Goal: Find specific page/section: Find specific page/section

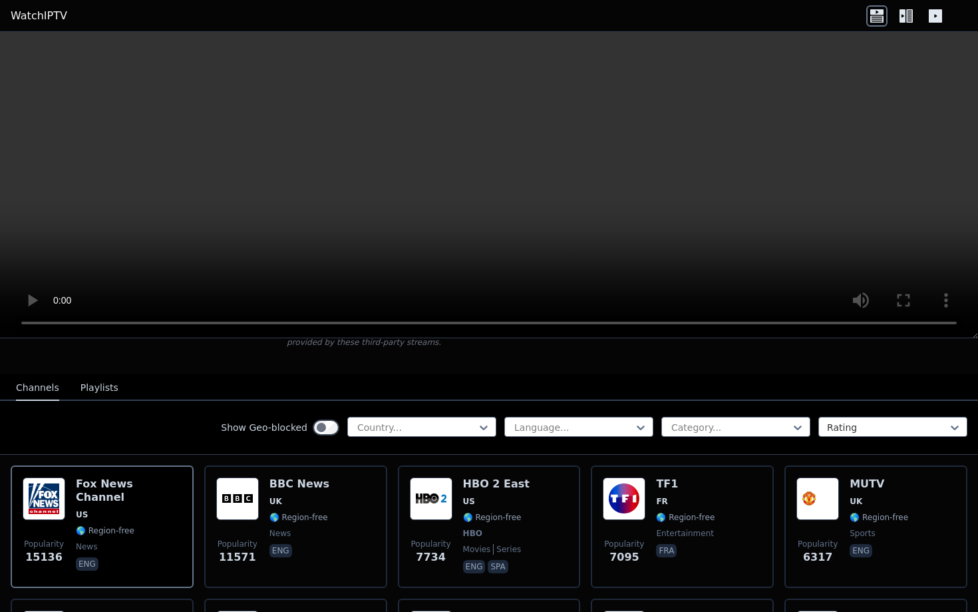
scroll to position [112, 0]
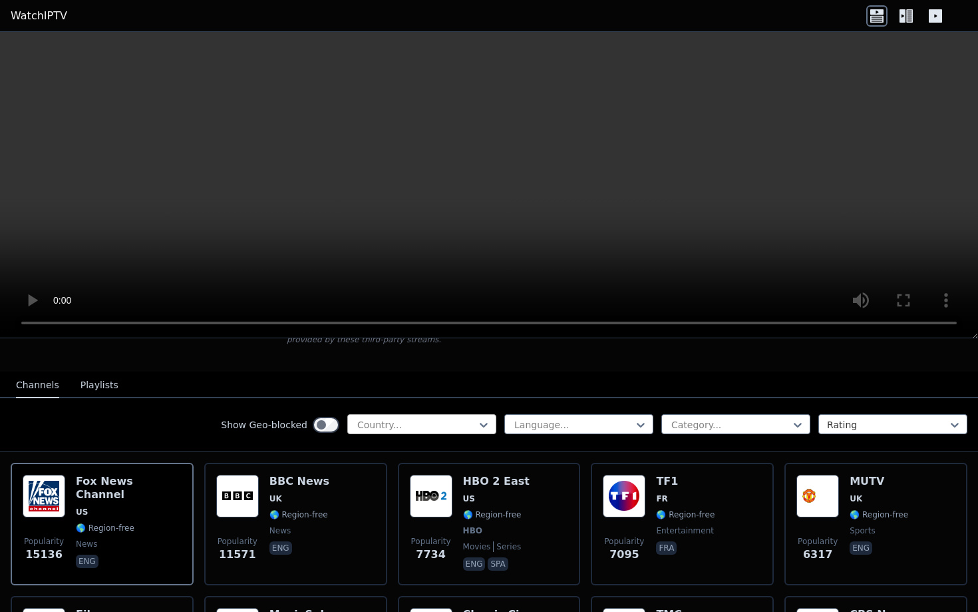
click at [376, 424] on div at bounding box center [416, 424] width 121 height 13
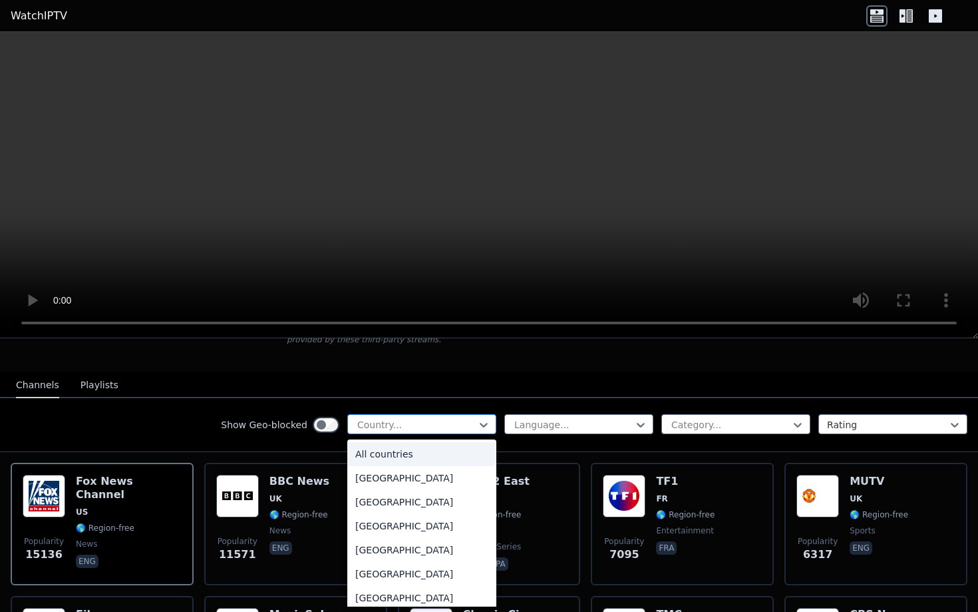
click at [376, 424] on div at bounding box center [416, 424] width 121 height 13
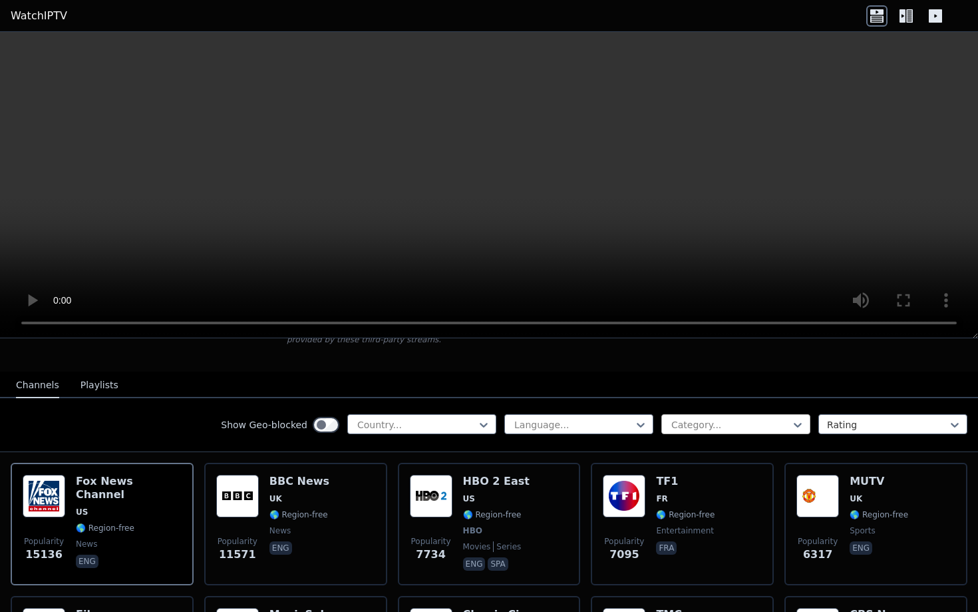
click at [746, 421] on div at bounding box center [730, 424] width 121 height 13
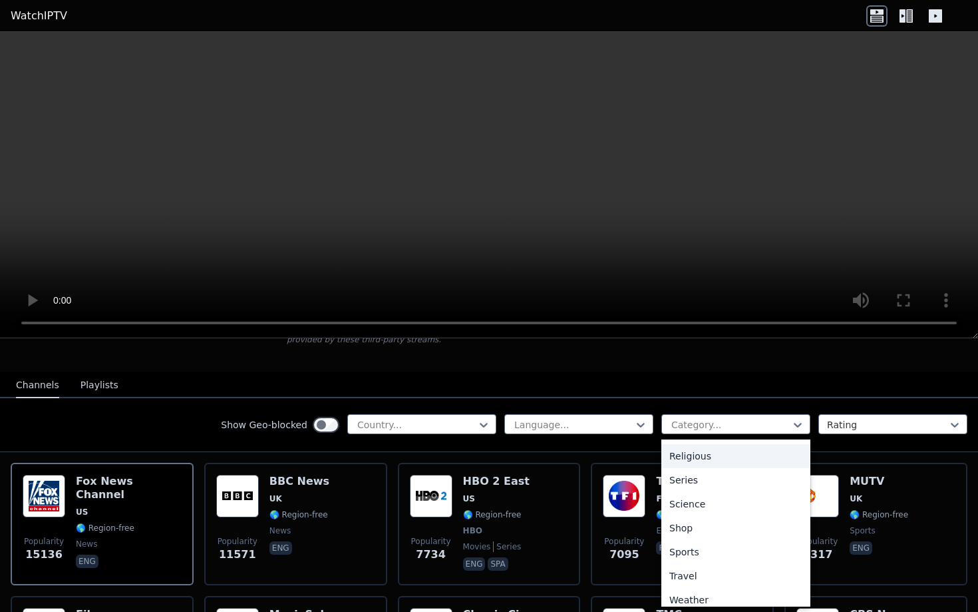
scroll to position [484, 0]
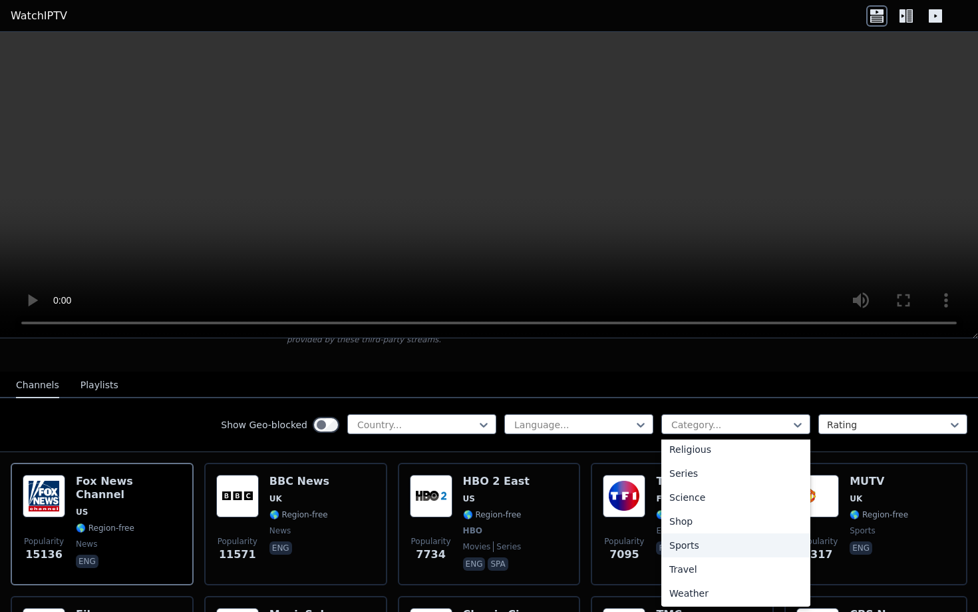
click at [706, 544] on div "Sports" at bounding box center [736, 545] width 149 height 24
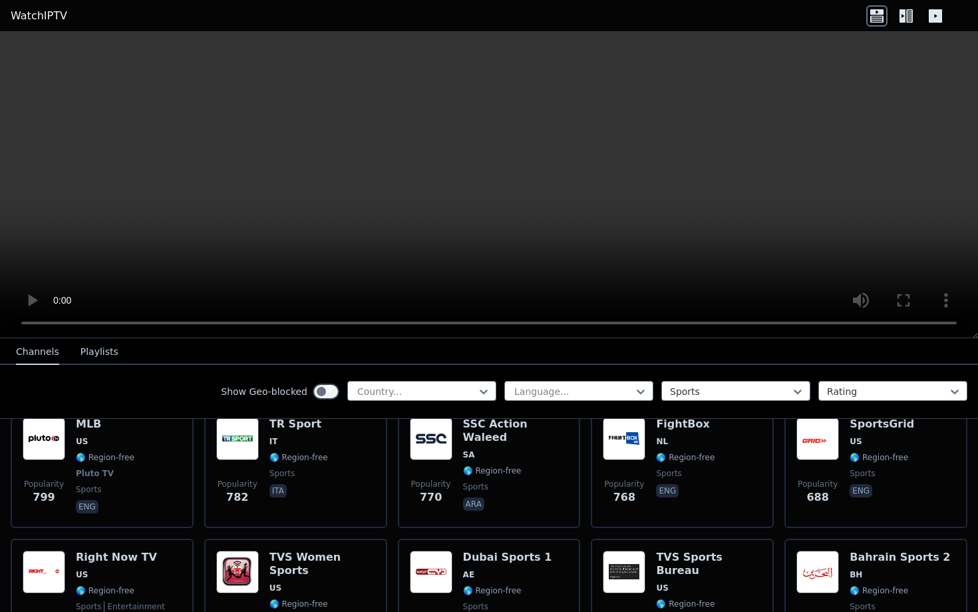
scroll to position [829, 0]
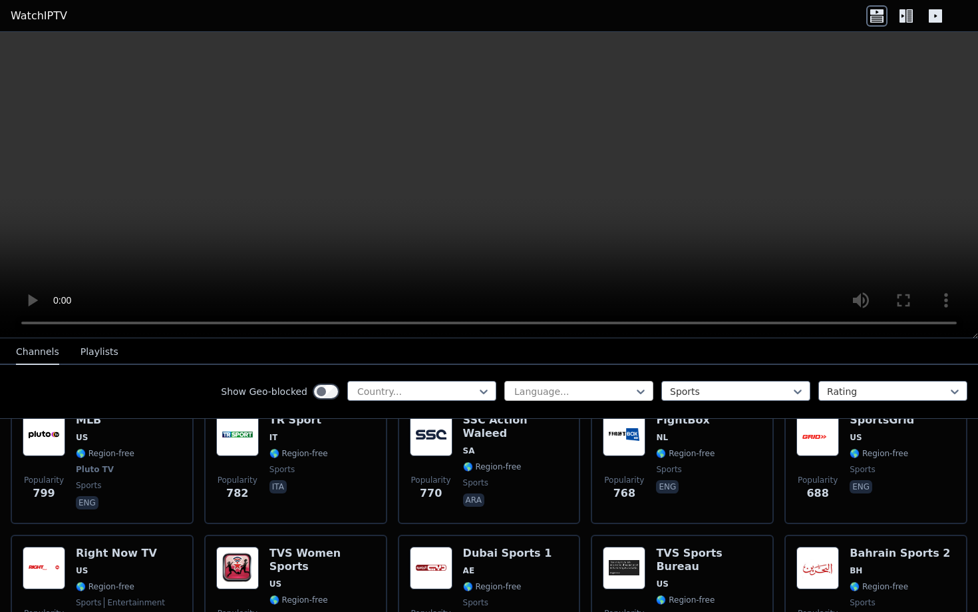
click at [600, 389] on div at bounding box center [573, 391] width 121 height 13
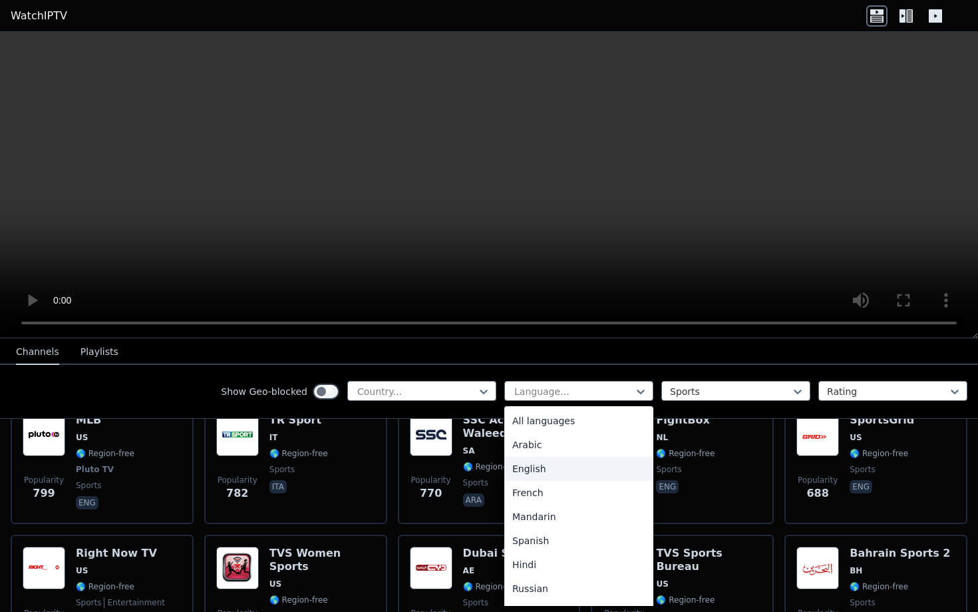
click at [568, 470] on div "English" at bounding box center [579, 469] width 149 height 24
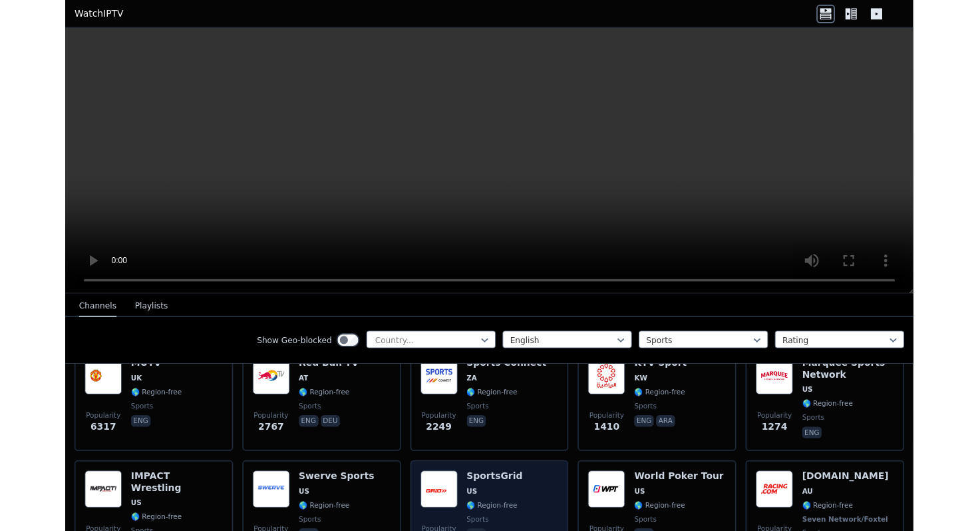
scroll to position [176, 0]
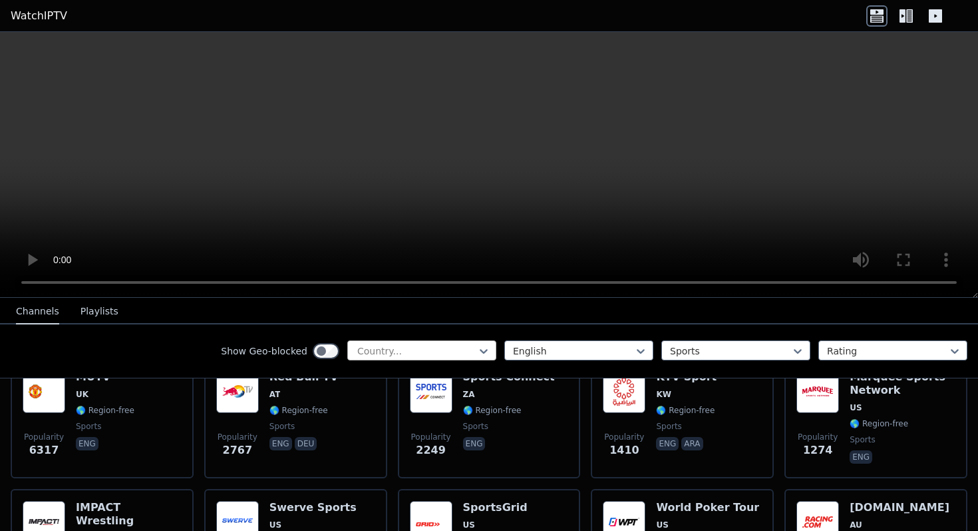
click at [412, 351] on div at bounding box center [416, 350] width 121 height 13
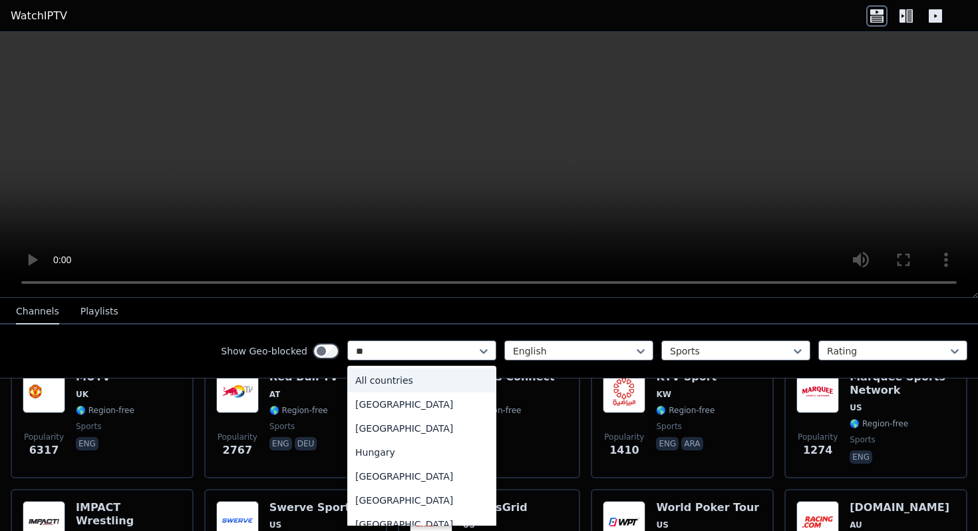
type input "***"
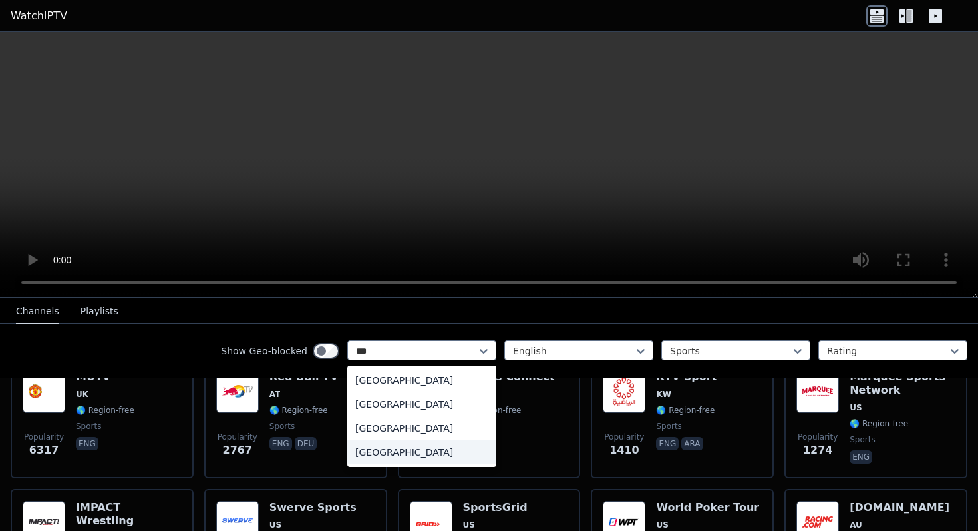
click at [399, 455] on div "[GEOGRAPHIC_DATA]" at bounding box center [421, 452] width 149 height 24
